Goal: Task Accomplishment & Management: Manage account settings

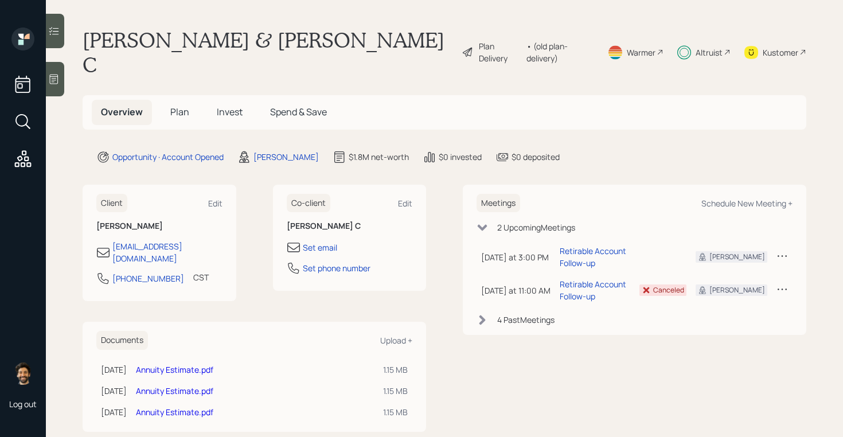
click at [222, 106] on span "Invest" at bounding box center [230, 112] width 26 height 13
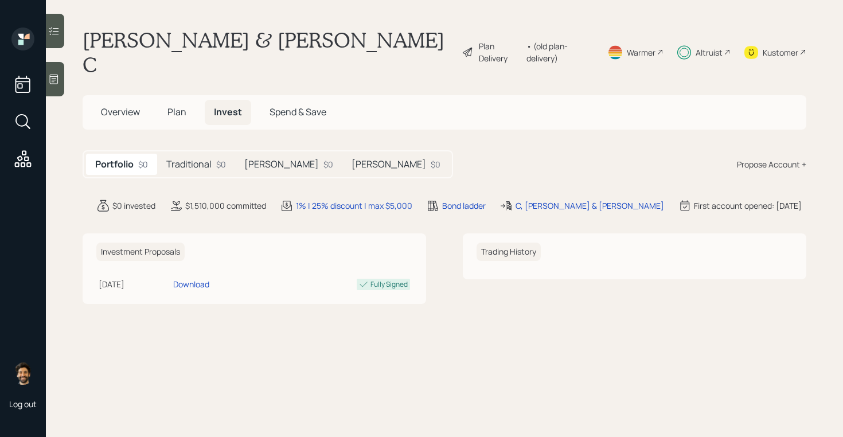
click at [205, 159] on h5 "Traditional" at bounding box center [188, 164] width 45 height 11
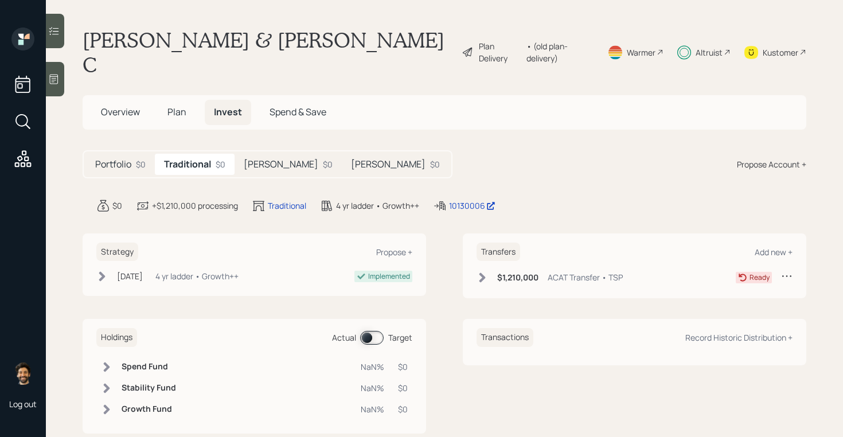
click at [323, 158] on div "$0" at bounding box center [328, 164] width 10 height 12
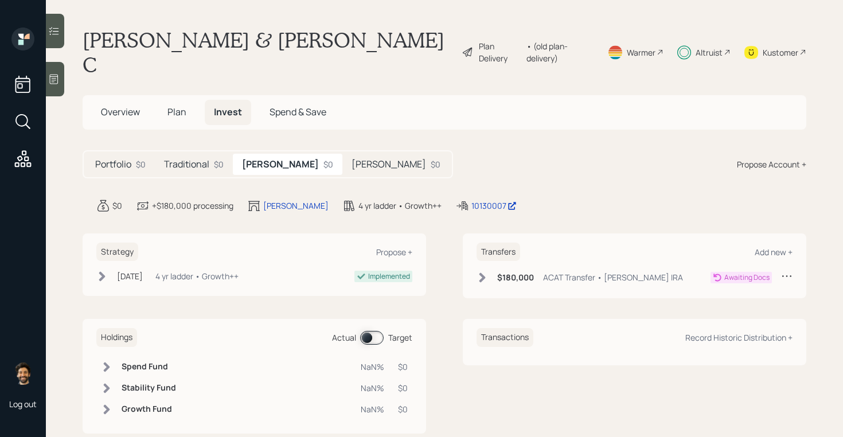
click at [342, 154] on div "[PERSON_NAME] $0" at bounding box center [395, 164] width 107 height 21
click at [489, 270] on div "$120,000 ACAT Transfer • [PERSON_NAME] IRA" at bounding box center [580, 277] width 206 height 14
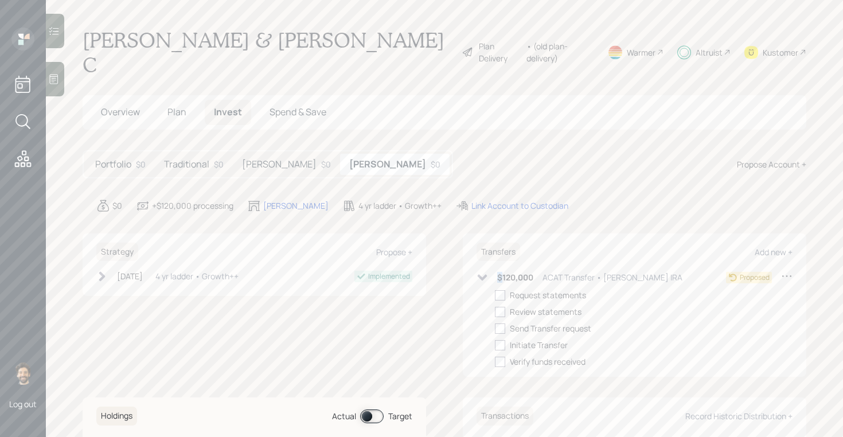
click at [489, 270] on div "$120,000 ACAT Transfer • [PERSON_NAME] IRA" at bounding box center [580, 277] width 206 height 14
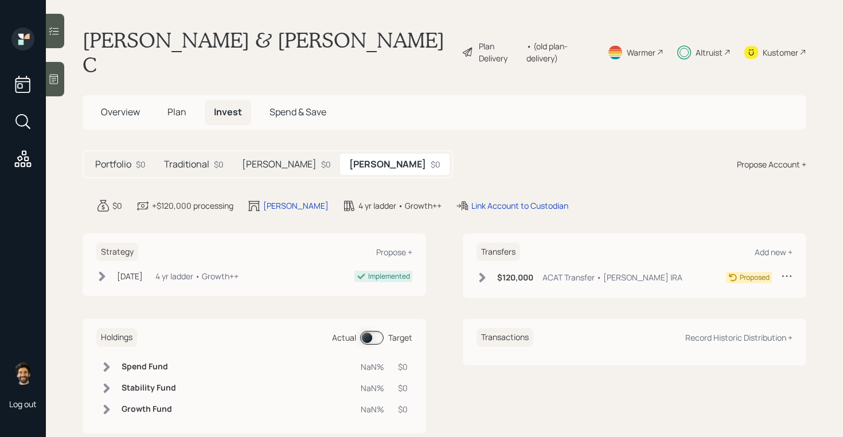
click at [254, 159] on h5 "[PERSON_NAME]" at bounding box center [279, 164] width 75 height 11
click at [188, 159] on h5 "Traditional" at bounding box center [186, 164] width 45 height 11
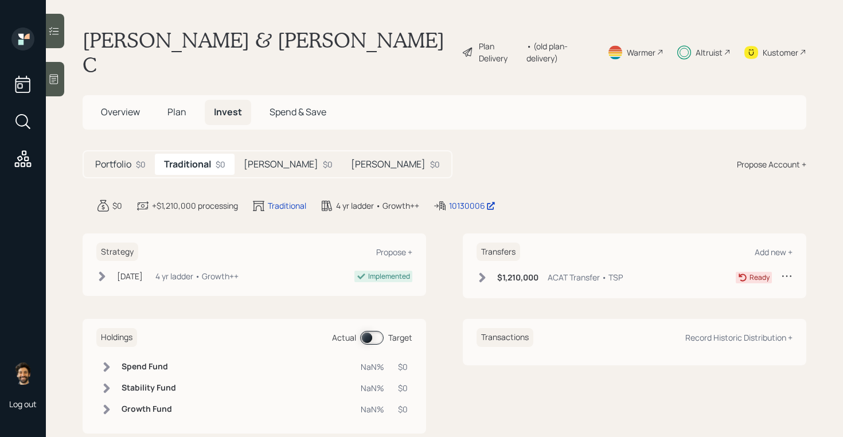
click at [132, 154] on div "Portfolio $0" at bounding box center [120, 164] width 69 height 21
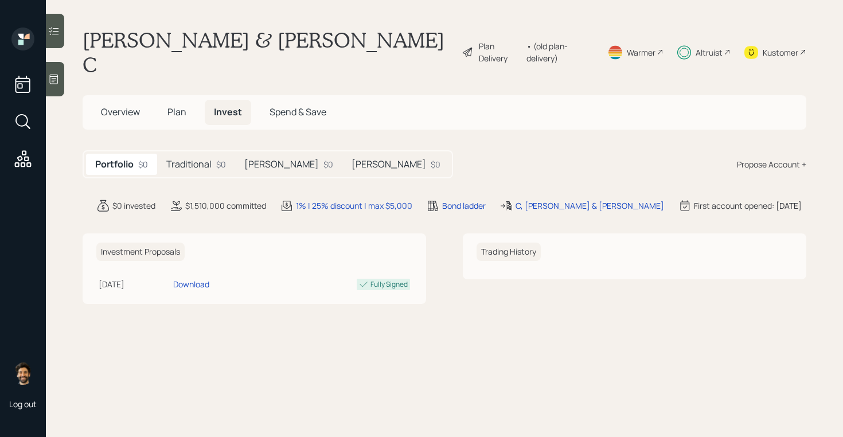
click at [561, 49] on div "Plan Delivery • (old plan-delivery)" at bounding box center [528, 52] width 133 height 49
click at [551, 40] on div "• (old plan-delivery)" at bounding box center [559, 52] width 67 height 24
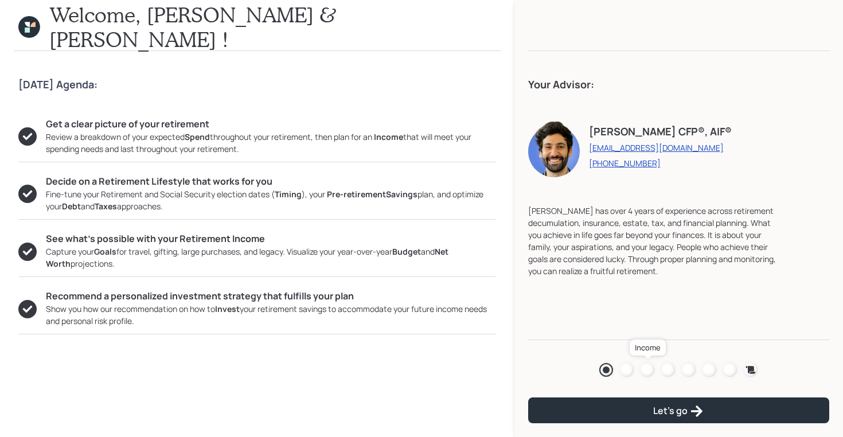
click at [649, 364] on div at bounding box center [648, 370] width 14 height 14
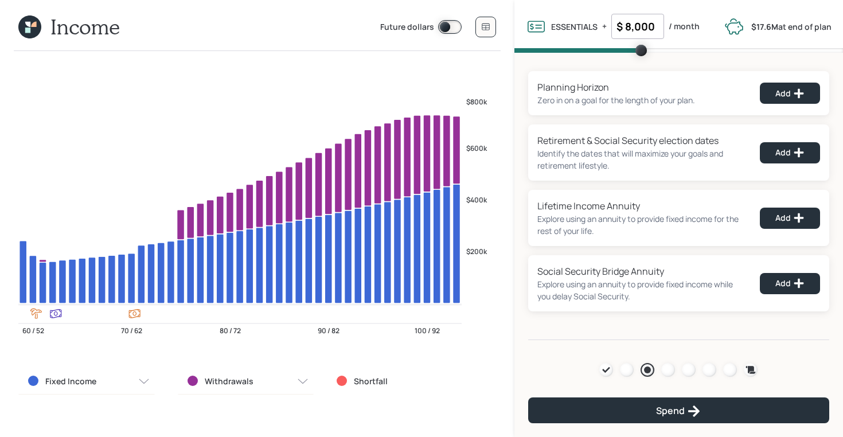
click at [31, 34] on icon at bounding box center [29, 26] width 23 height 23
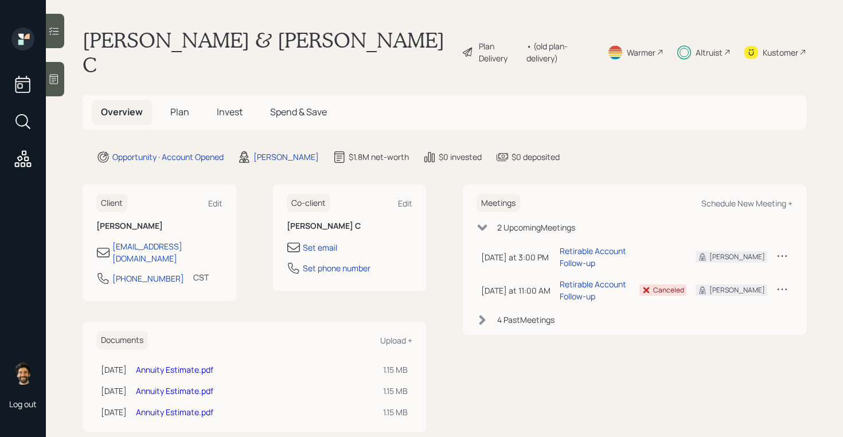
click at [777, 46] on div "Kustomer" at bounding box center [781, 52] width 36 height 12
click at [713, 46] on div "Altruist" at bounding box center [709, 52] width 27 height 12
click at [540, 40] on div "• (old plan-delivery)" at bounding box center [559, 52] width 67 height 24
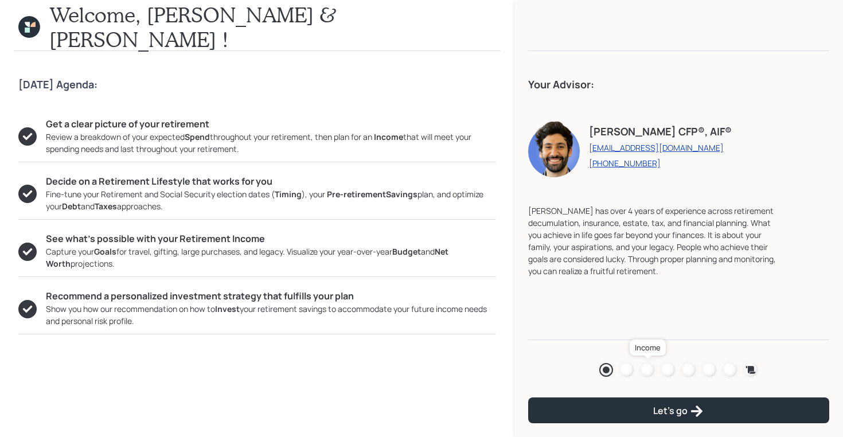
click at [647, 369] on div at bounding box center [648, 370] width 14 height 14
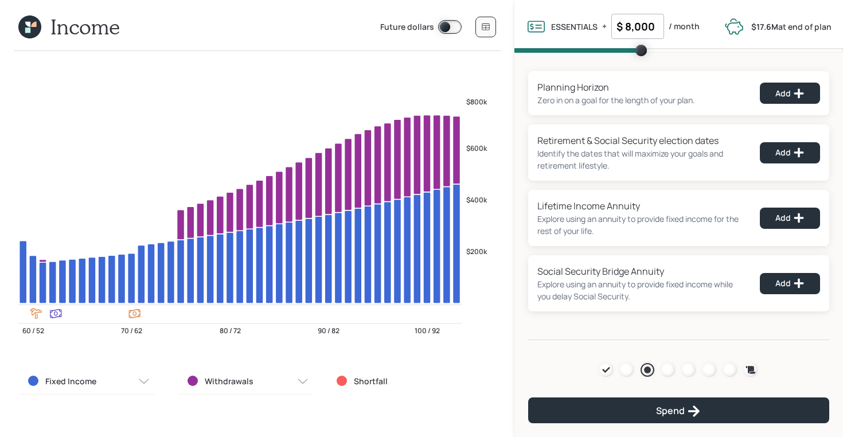
click at [30, 30] on icon at bounding box center [27, 30] width 5 height 5
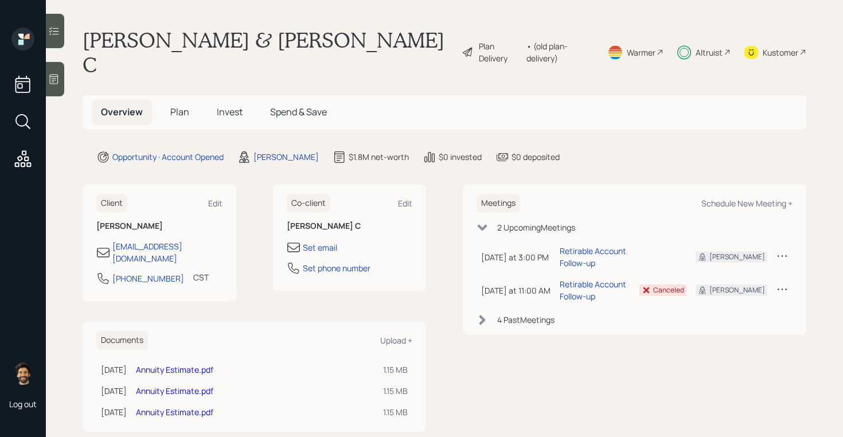
click at [229, 106] on span "Invest" at bounding box center [230, 112] width 26 height 13
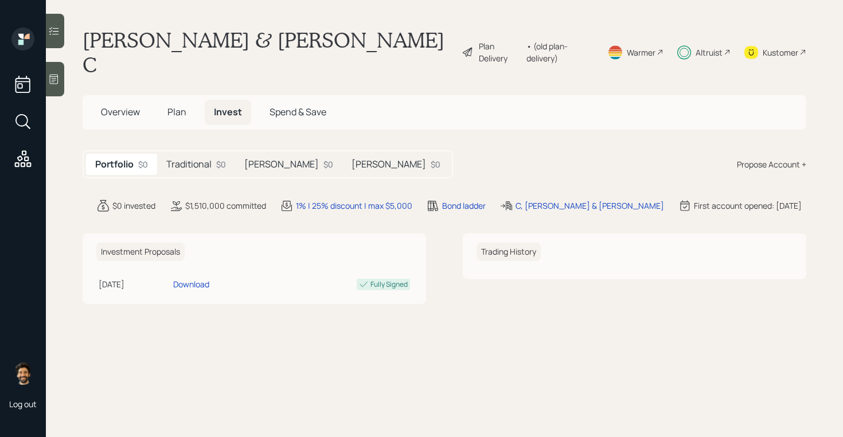
click at [194, 159] on h5 "Traditional" at bounding box center [188, 164] width 45 height 11
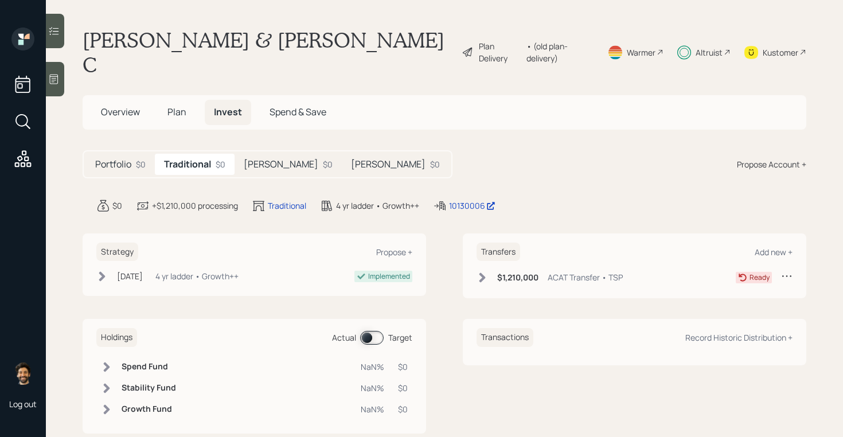
click at [323, 158] on div "$0" at bounding box center [328, 164] width 10 height 12
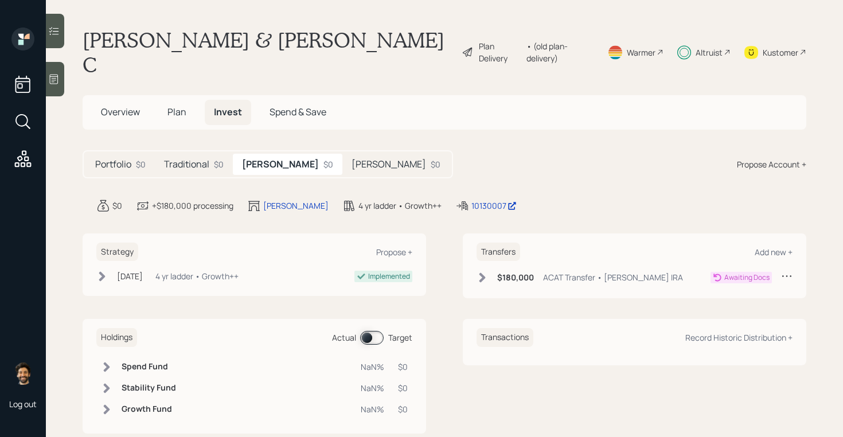
click at [198, 159] on h5 "Traditional" at bounding box center [186, 164] width 45 height 11
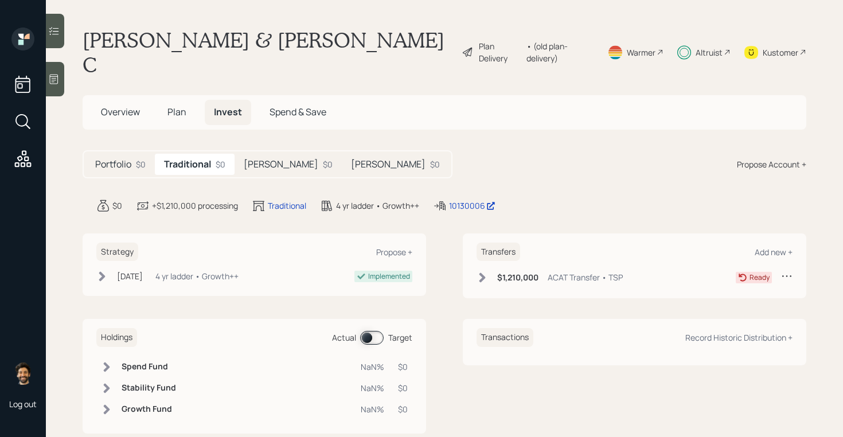
click at [259, 159] on h5 "Roth" at bounding box center [281, 164] width 75 height 11
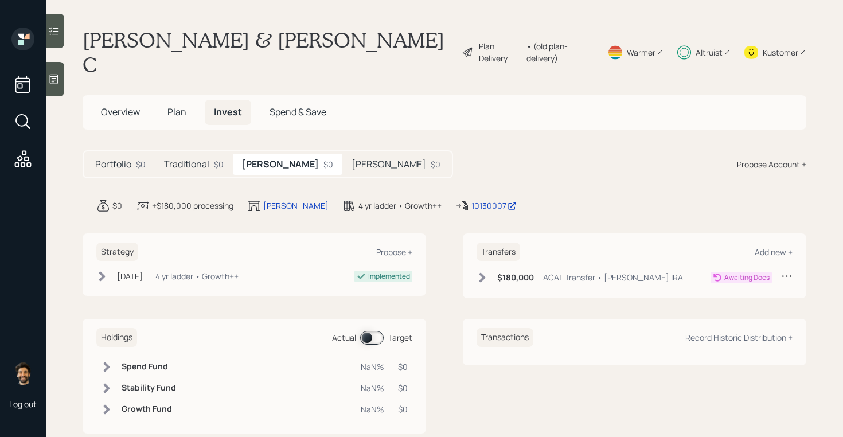
click at [352, 159] on h5 "Roth" at bounding box center [389, 164] width 75 height 11
click at [211, 154] on div "Traditional $0" at bounding box center [194, 164] width 78 height 21
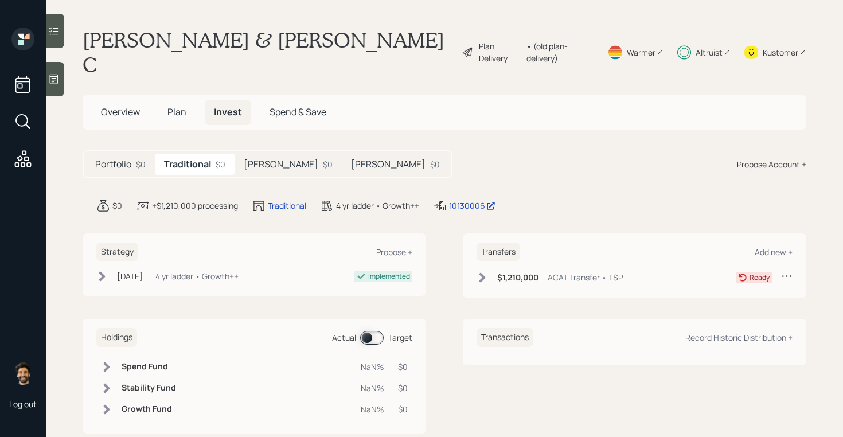
click at [264, 159] on h5 "Roth" at bounding box center [281, 164] width 75 height 11
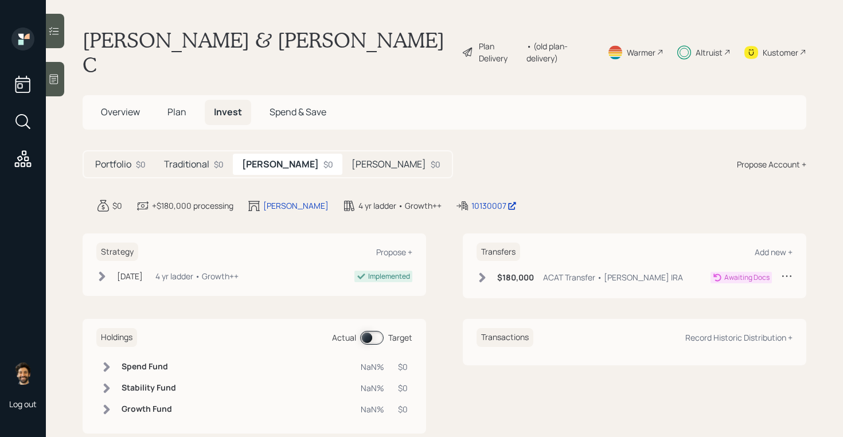
click at [342, 154] on div "Roth $0" at bounding box center [395, 164] width 107 height 21
click at [274, 154] on div "Roth $0" at bounding box center [286, 164] width 107 height 21
click at [185, 159] on h5 "Traditional" at bounding box center [186, 164] width 45 height 11
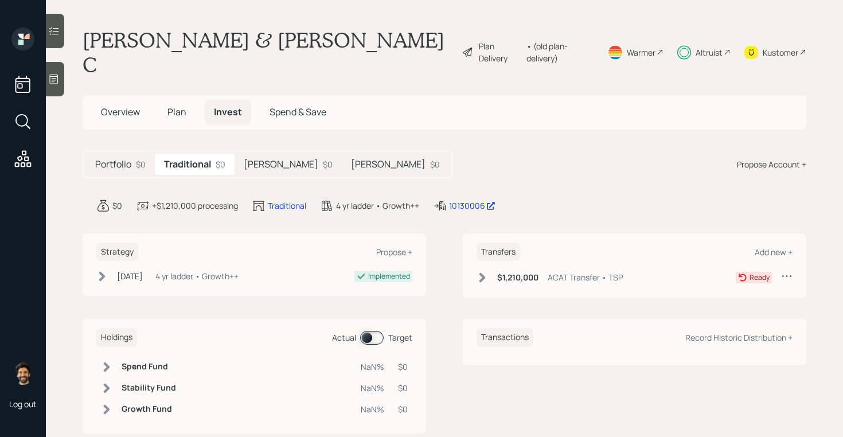
click at [247, 159] on h5 "Roth" at bounding box center [281, 164] width 75 height 11
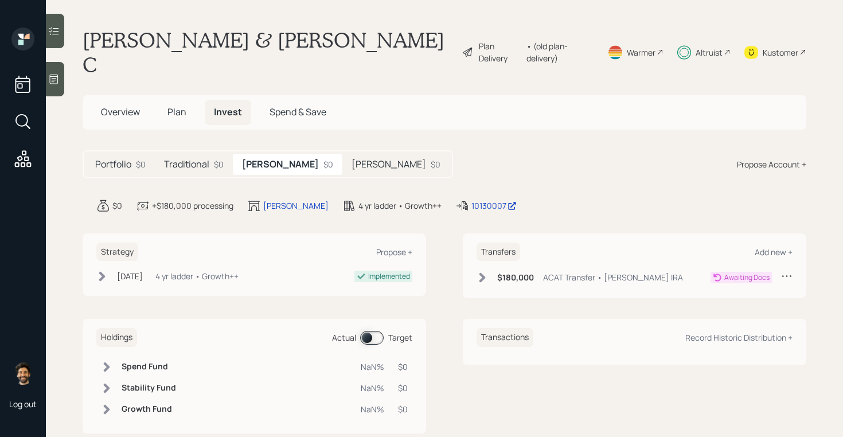
click at [352, 159] on h5 "Roth" at bounding box center [389, 164] width 75 height 11
click at [262, 159] on h5 "Roth" at bounding box center [279, 164] width 75 height 11
click at [172, 106] on span "Plan" at bounding box center [176, 112] width 19 height 13
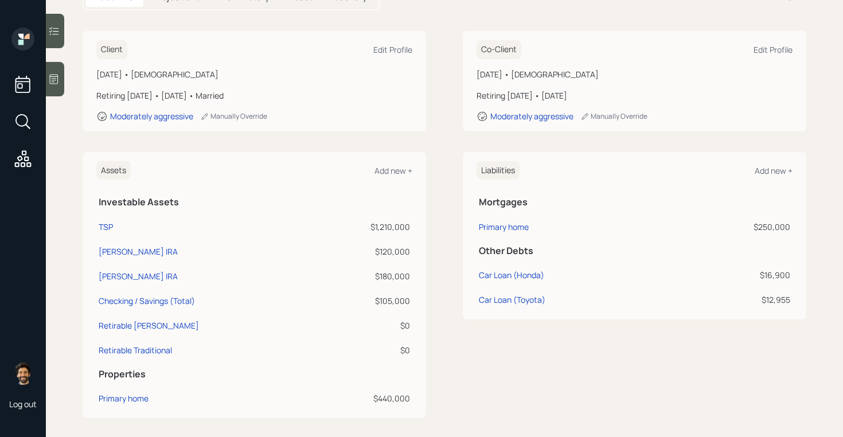
scroll to position [193, 0]
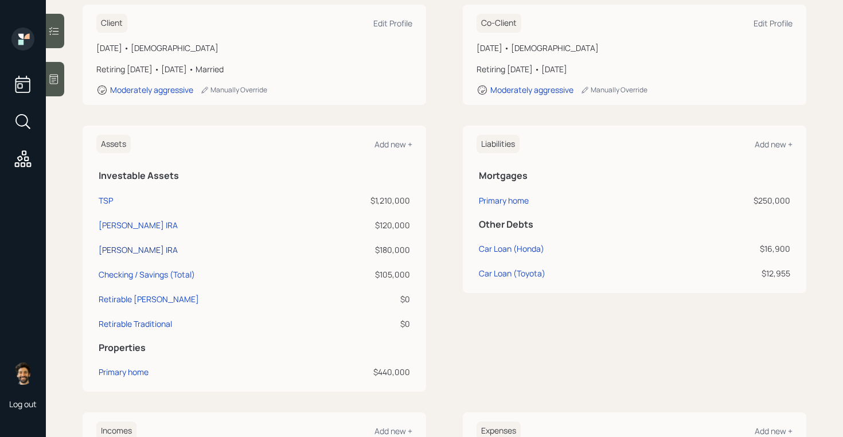
click at [133, 244] on div "Herman Roth IRA" at bounding box center [138, 250] width 79 height 12
select select "roth_ira"
select select "balanced"
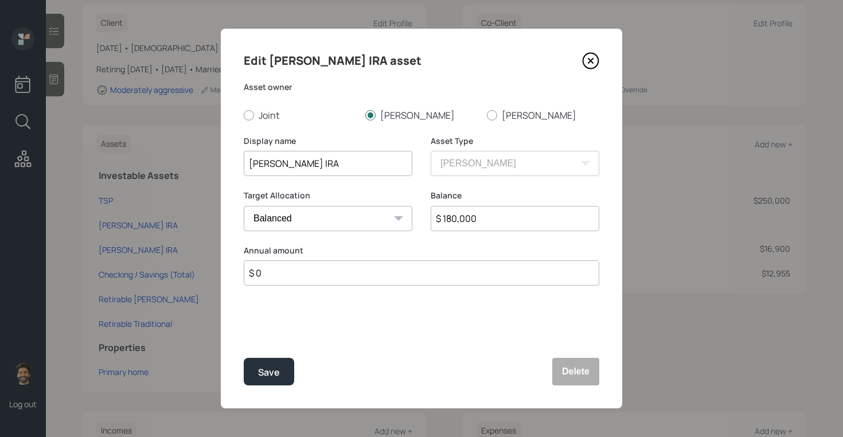
click at [483, 224] on input "$ 180,000" at bounding box center [515, 218] width 169 height 25
type input "$ 126,000"
click at [260, 367] on div "Save" at bounding box center [269, 372] width 22 height 15
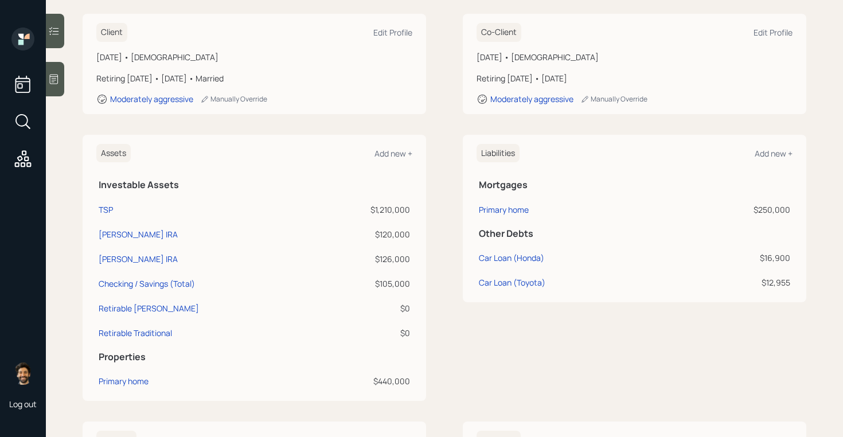
scroll to position [177, 0]
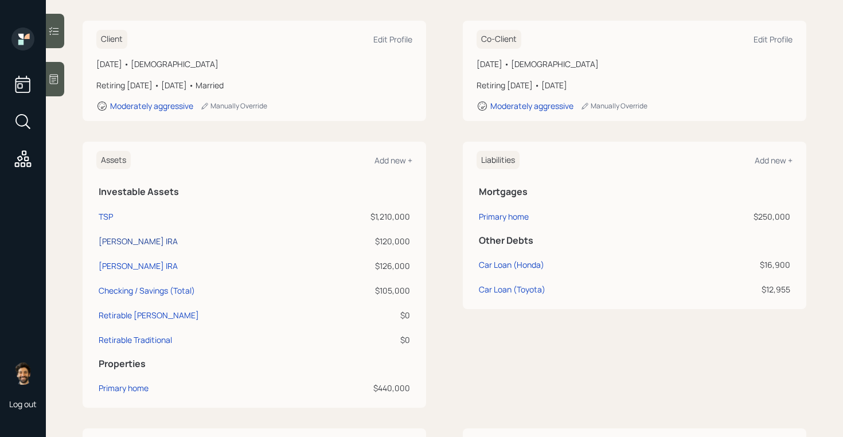
click at [140, 235] on div "Audelia Roth IRA" at bounding box center [138, 241] width 79 height 12
select select "roth_ira"
select select "balanced"
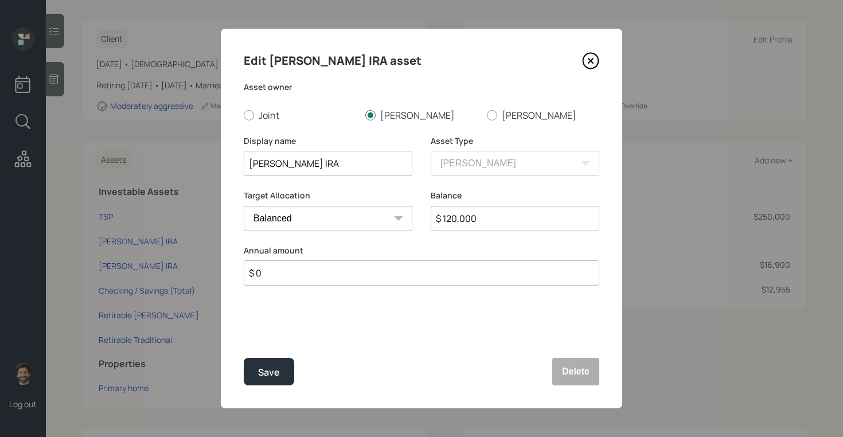
click at [446, 228] on input "$ 120,000" at bounding box center [515, 218] width 169 height 25
type input "$ 93,000"
click at [270, 369] on div "Save" at bounding box center [269, 372] width 22 height 15
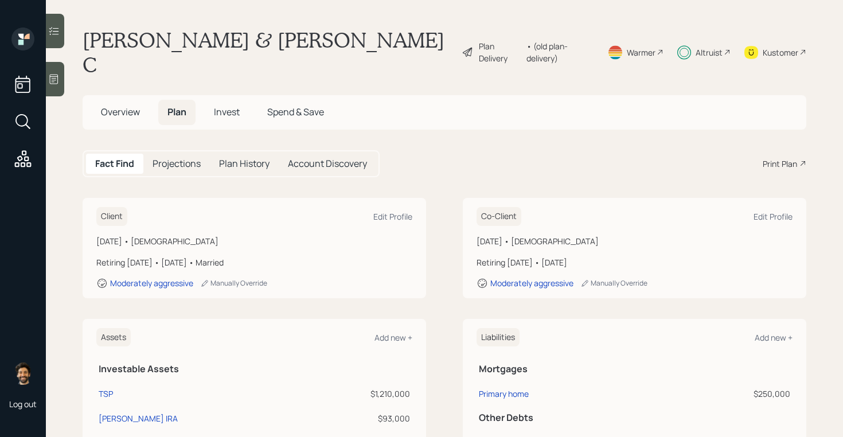
click at [568, 45] on div "• (old plan-delivery)" at bounding box center [559, 52] width 67 height 24
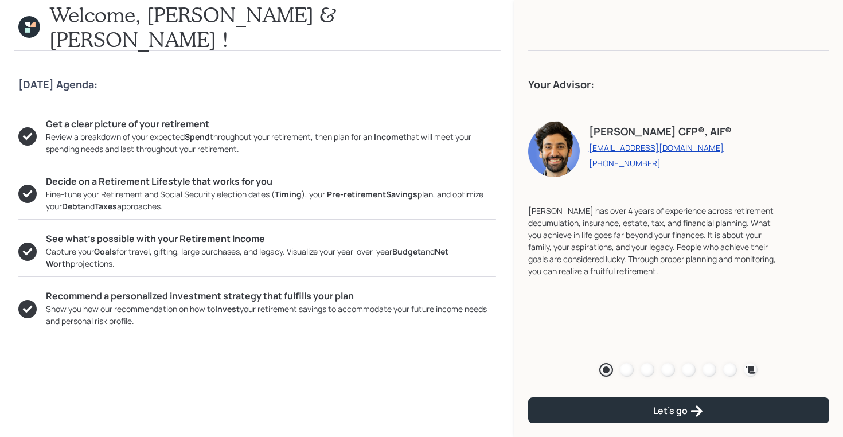
click at [32, 26] on icon at bounding box center [32, 24] width 5 height 5
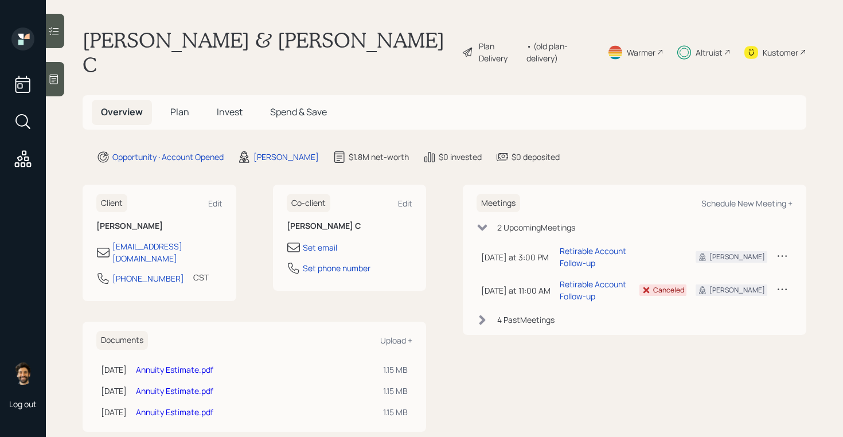
click at [707, 46] on div "Altruist" at bounding box center [709, 52] width 27 height 12
drag, startPoint x: 187, startPoint y: 41, endPoint x: 256, endPoint y: 45, distance: 68.9
click at [256, 45] on h1 "[PERSON_NAME] & [PERSON_NAME] C" at bounding box center [268, 52] width 370 height 49
copy h1 "Audelia"
drag, startPoint x: 244, startPoint y: 43, endPoint x: 363, endPoint y: 15, distance: 122.6
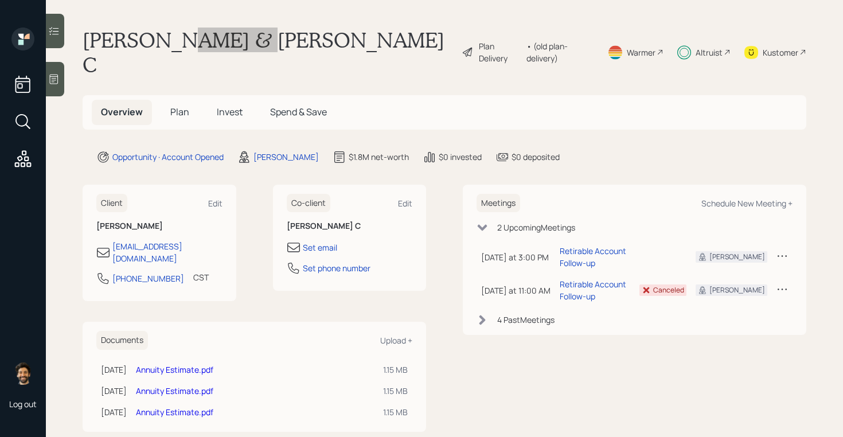
click at [0, 0] on div "Log out Herman & Audelia C Plan Delivery • (old plan-delivery) Warmer Altruist …" at bounding box center [421, 218] width 843 height 437
click at [735, 198] on div "Schedule New Meeting +" at bounding box center [746, 203] width 91 height 11
select select "f14b762f-c7c2-4b89-9227-8fa891345eea"
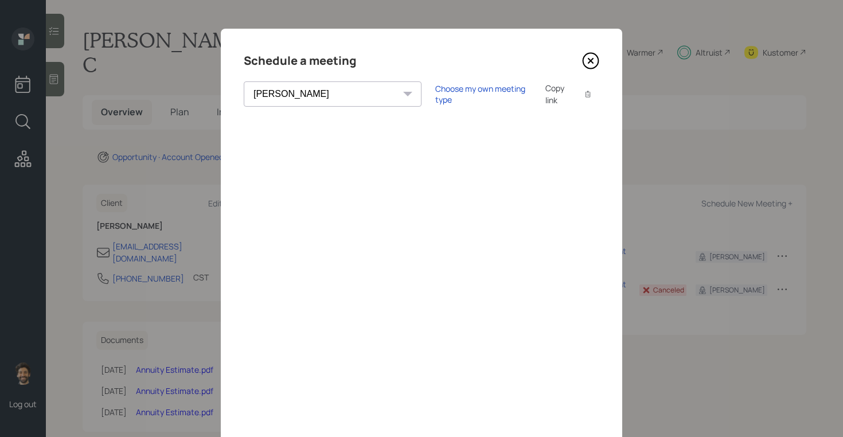
click at [592, 57] on icon at bounding box center [590, 60] width 17 height 17
